Goal: Task Accomplishment & Management: Use online tool/utility

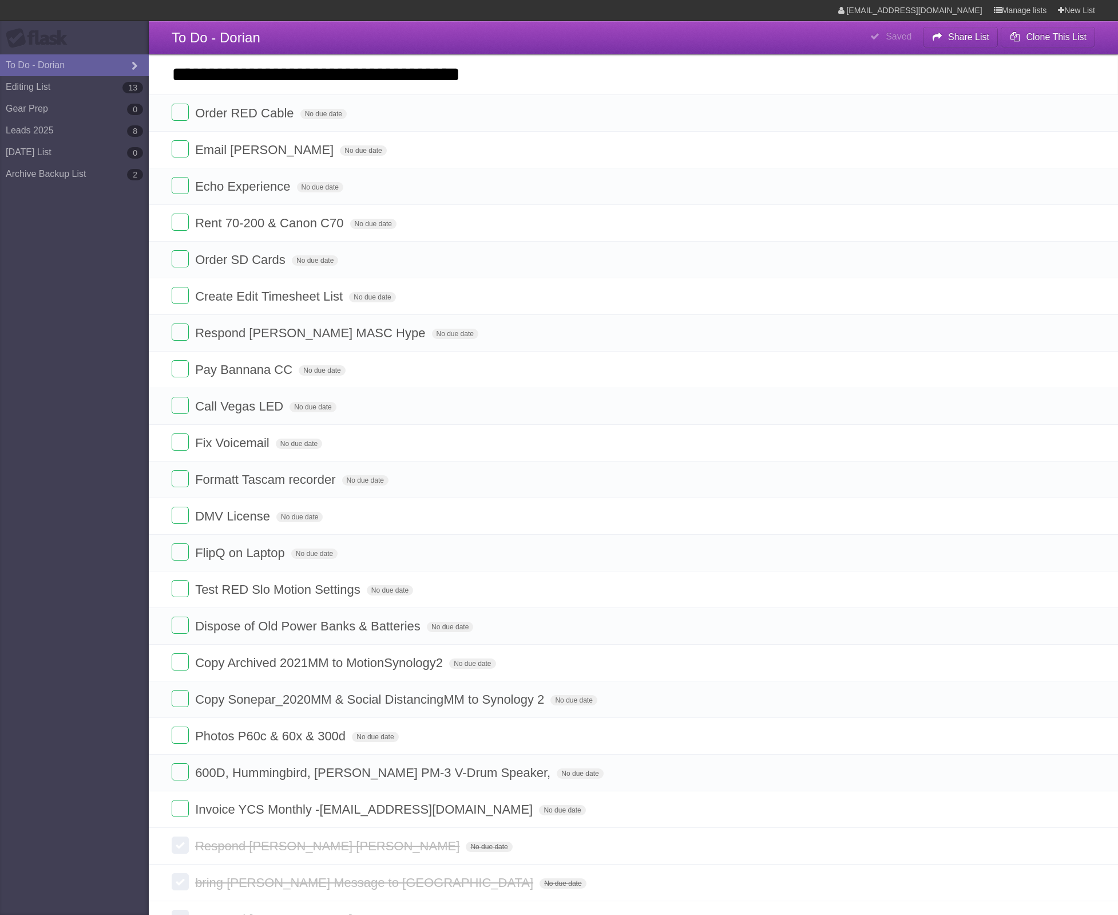
type input "**********"
click input "*********" at bounding box center [0, 0] width 0 height 0
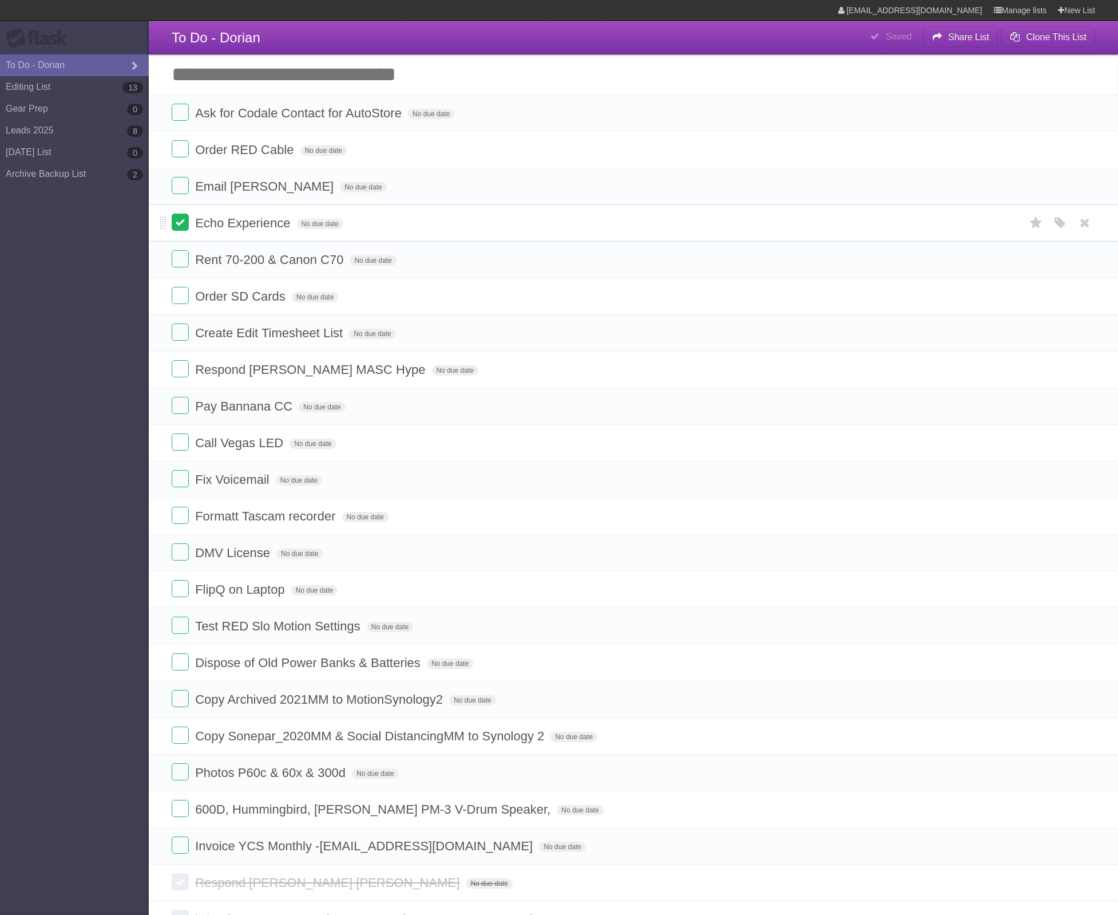
click at [185, 228] on label at bounding box center [180, 221] width 17 height 17
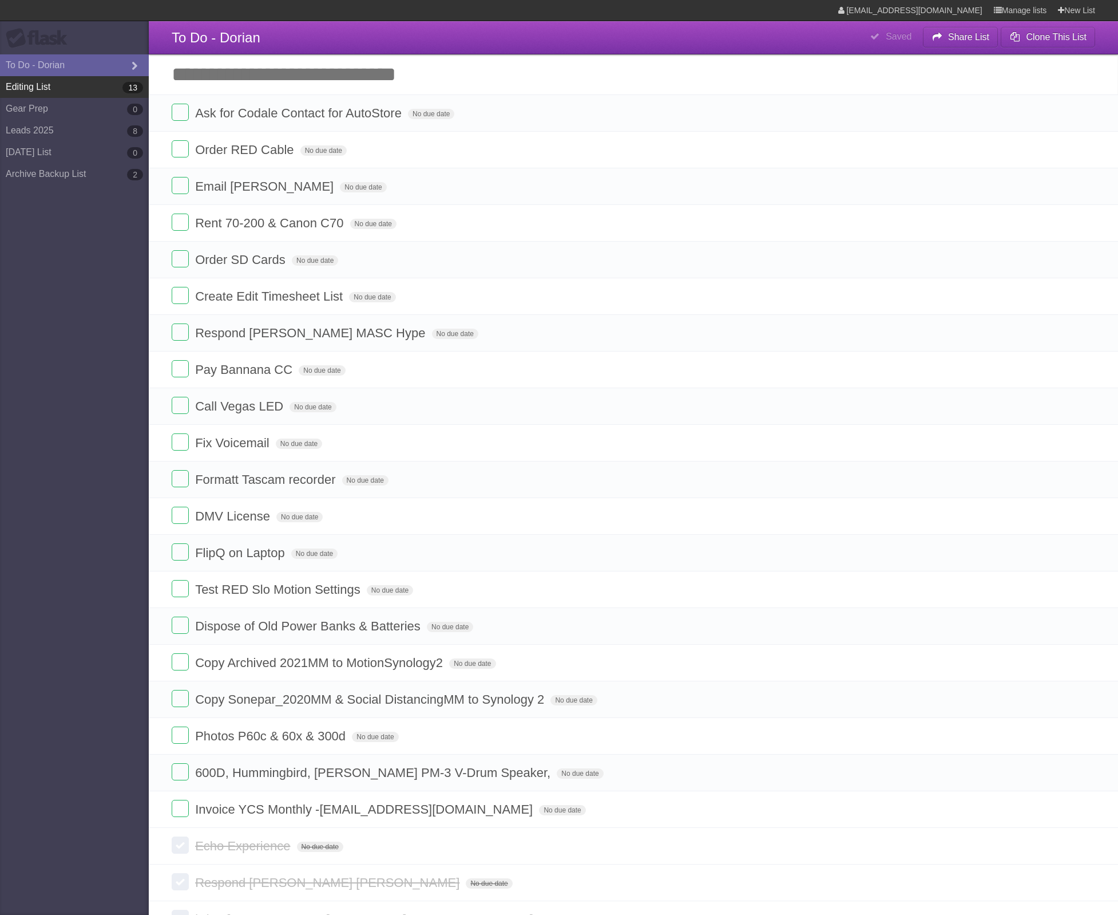
click at [78, 94] on link "Editing List 13" at bounding box center [74, 87] width 149 height 22
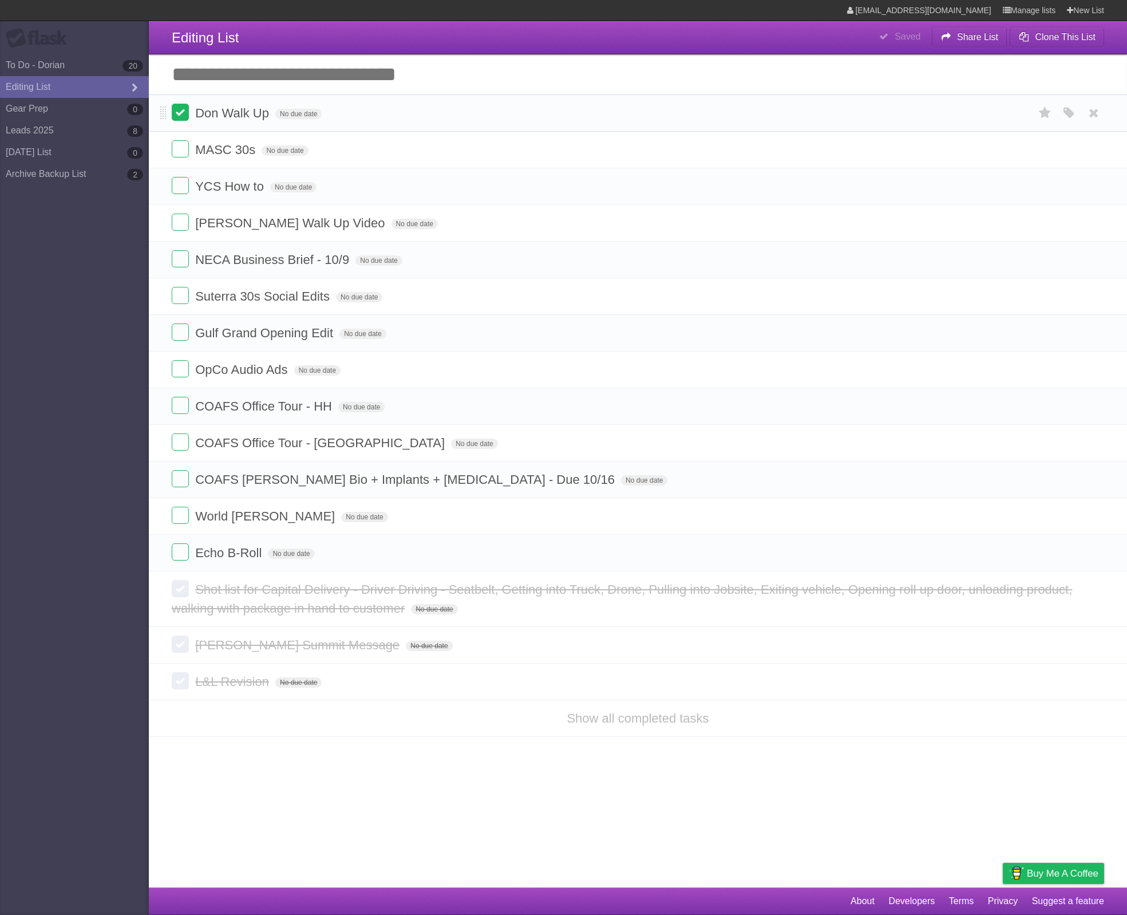
click at [184, 113] on label at bounding box center [180, 112] width 17 height 17
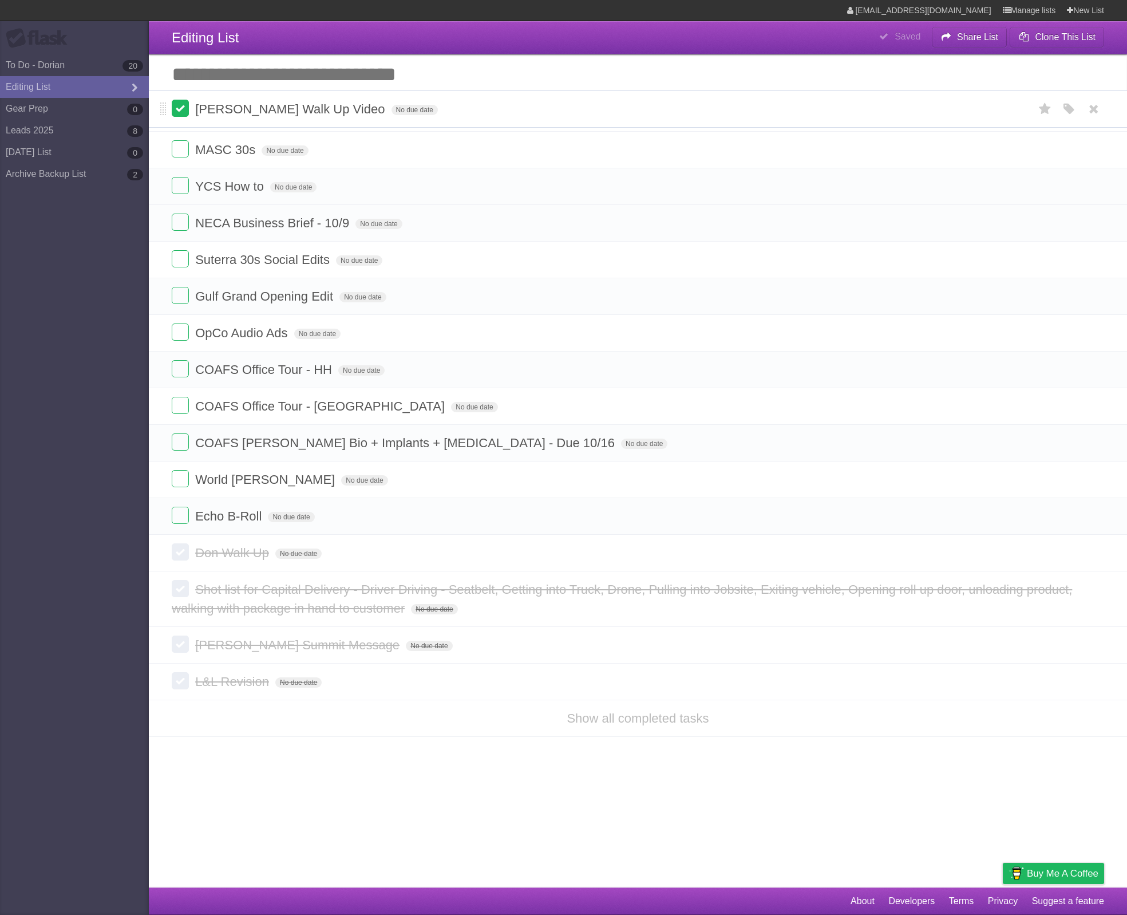
drag, startPoint x: 164, startPoint y: 188, endPoint x: 171, endPoint y: 109, distance: 79.3
drag, startPoint x: 163, startPoint y: 193, endPoint x: 167, endPoint y: 143, distance: 50.5
drag, startPoint x: 163, startPoint y: 224, endPoint x: 168, endPoint y: 174, distance: 50.6
click at [161, 299] on span at bounding box center [163, 297] width 6 height 14
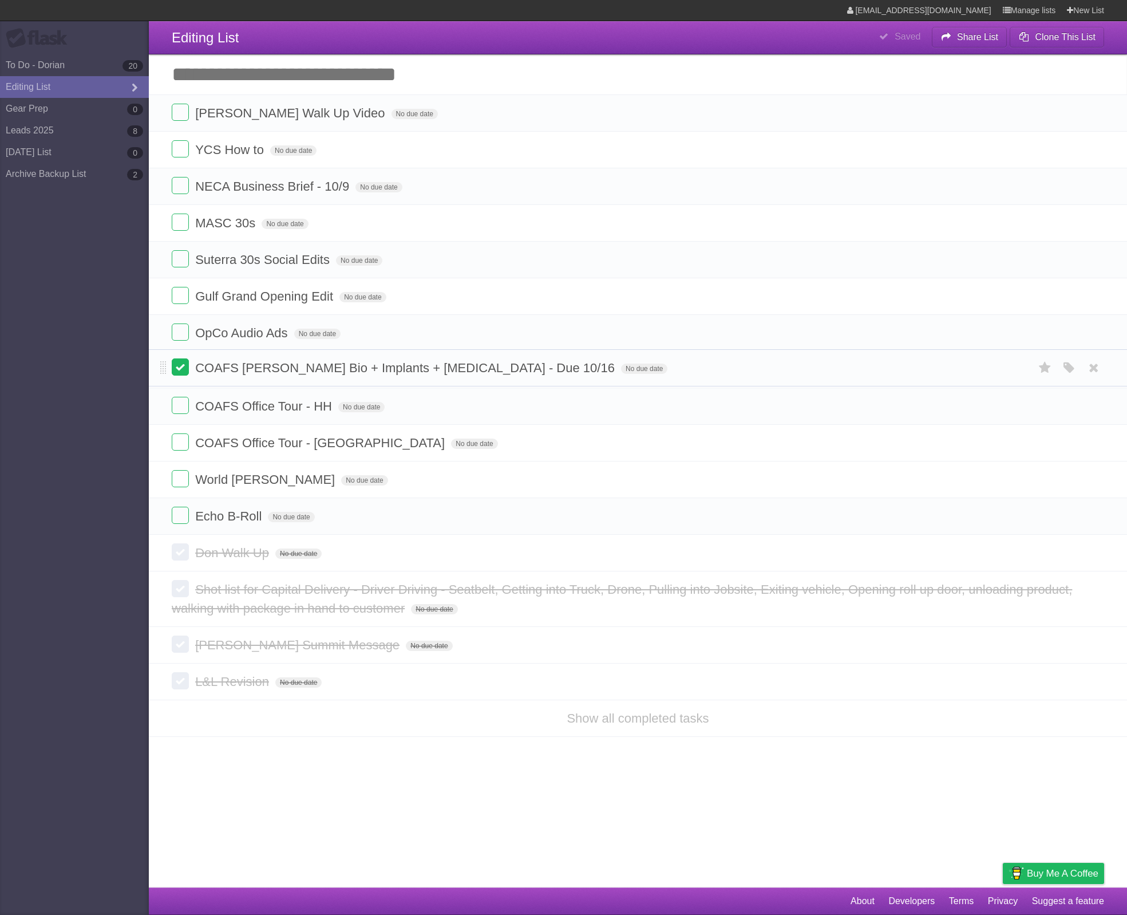
drag, startPoint x: 163, startPoint y: 444, endPoint x: 179, endPoint y: 365, distance: 79.9
click at [1093, 555] on icon at bounding box center [1094, 552] width 16 height 19
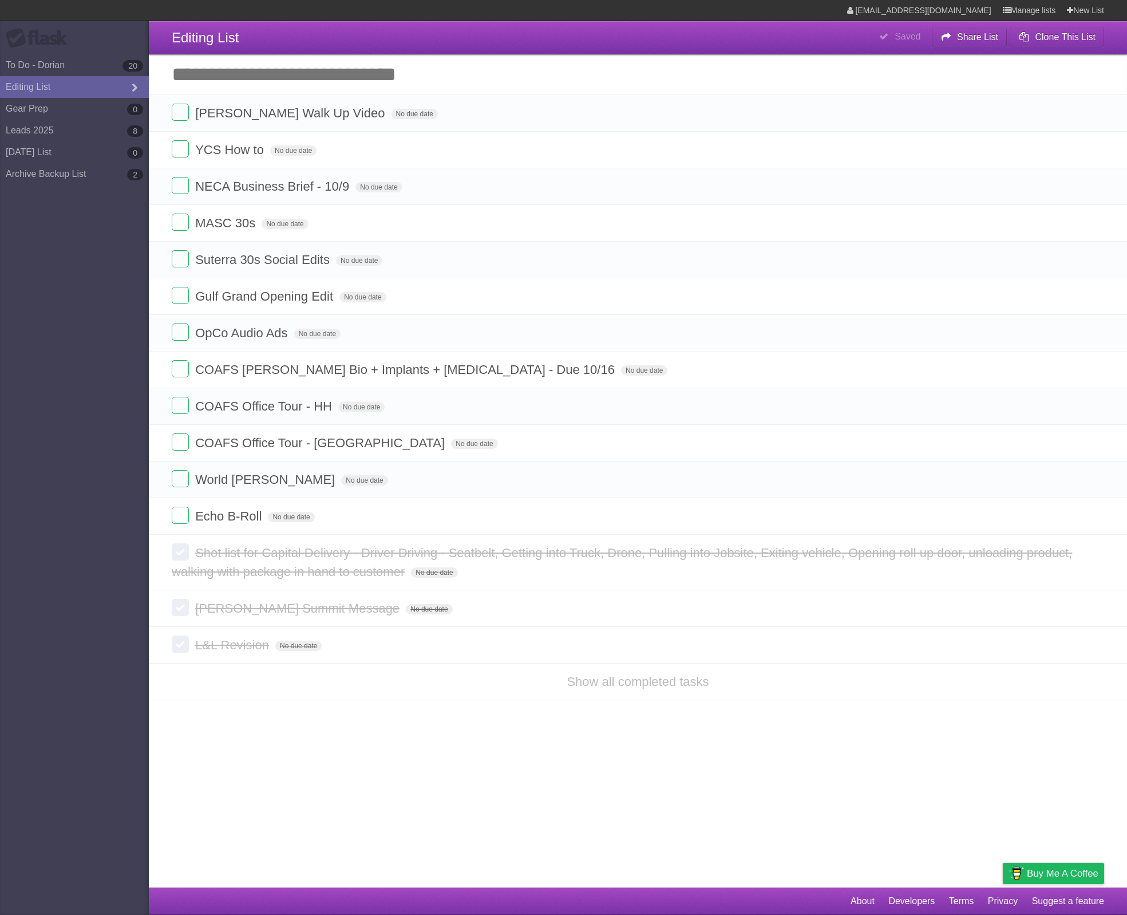
click at [1093, 555] on form "Shot list for Capital Delivery - Driver Driving - Seatbelt, Getting into Truck,…" at bounding box center [638, 562] width 932 height 38
click at [1098, 576] on icon at bounding box center [1094, 571] width 16 height 19
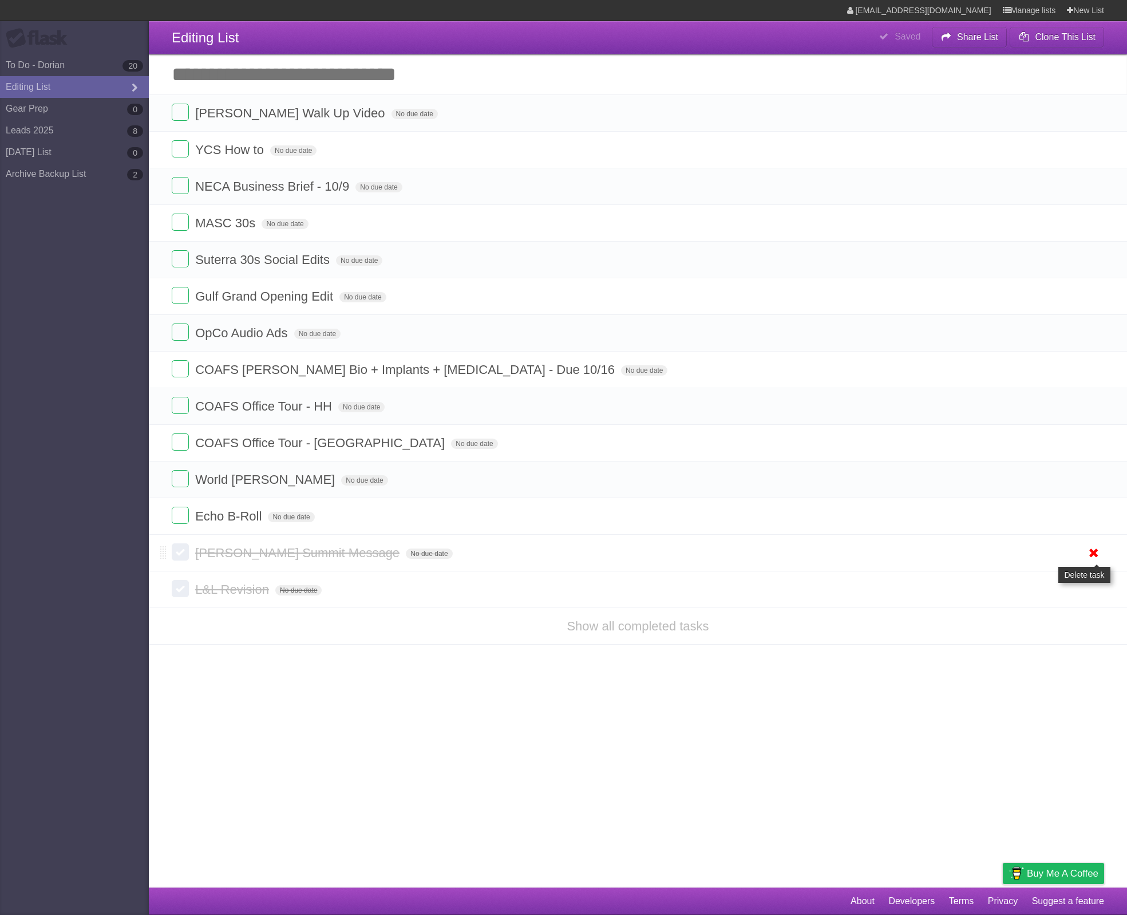
click at [1094, 555] on icon at bounding box center [1094, 552] width 16 height 19
click at [1093, 555] on icon at bounding box center [1094, 552] width 16 height 19
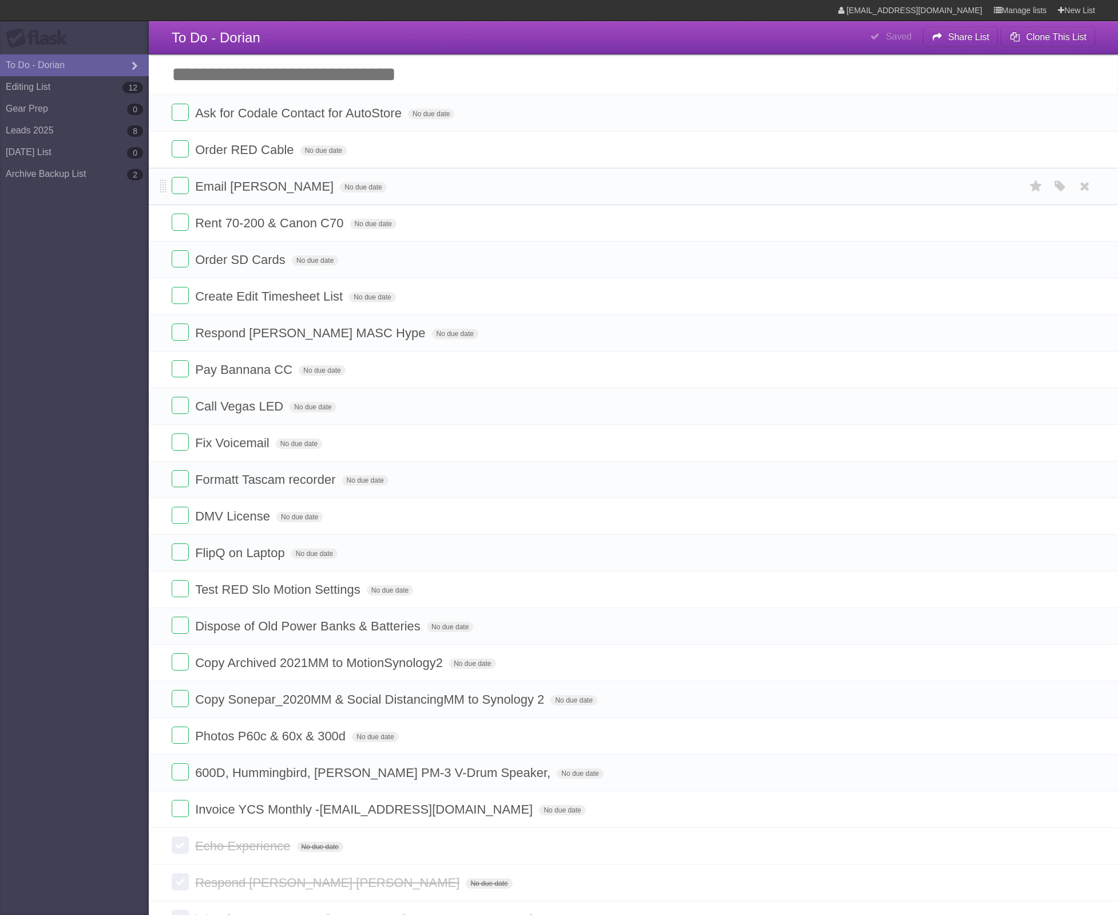
click at [265, 187] on span "Email [PERSON_NAME]" at bounding box center [265, 186] width 141 height 14
type input "**********"
